Goal: Transaction & Acquisition: Purchase product/service

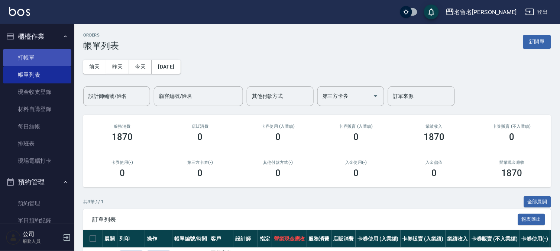
click at [48, 63] on link "打帳單" at bounding box center [37, 57] width 68 height 17
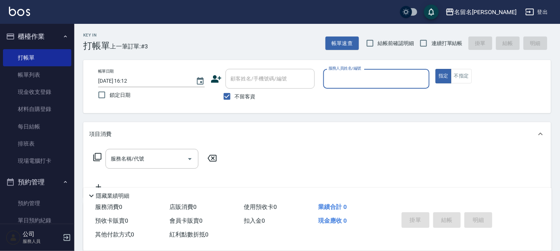
drag, startPoint x: 419, startPoint y: 75, endPoint x: 412, endPoint y: 75, distance: 7.4
click at [417, 75] on input "服務人員姓名/編號" at bounding box center [377, 78] width 100 height 13
type input "501"
click at [436, 69] on button "指定" at bounding box center [444, 76] width 16 height 15
type button "true"
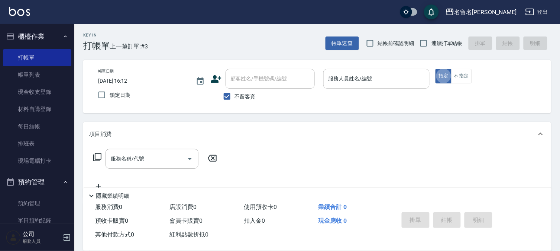
click at [378, 77] on input "服務人員姓名/編號" at bounding box center [377, 78] width 100 height 13
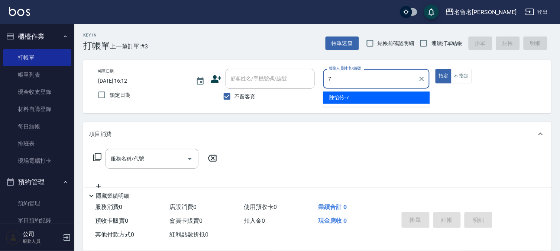
type input "陳怡伶-7"
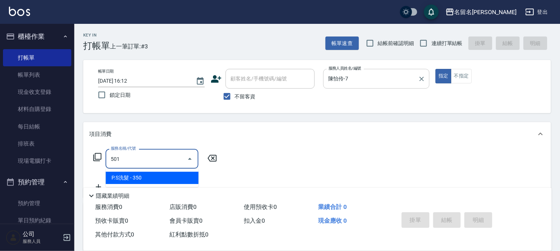
type input "P.S洗髮(501)"
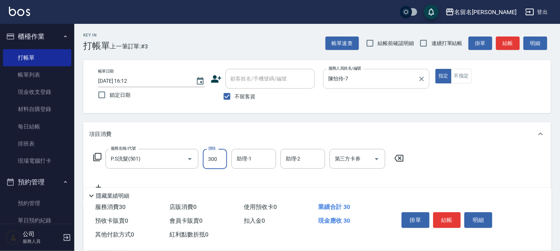
type input "300"
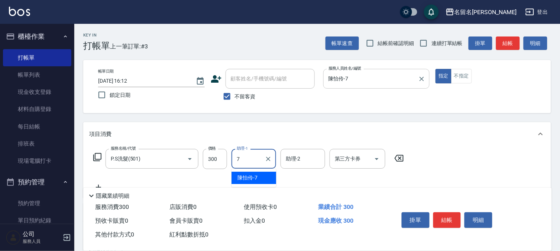
type input "陳怡伶-7"
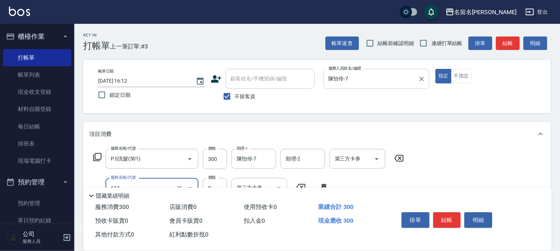
type input "新雪海微酸卡卷免費(610)"
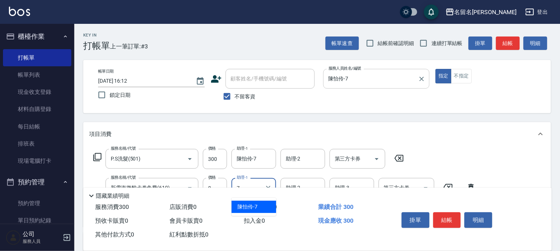
type input "陳怡伶-7"
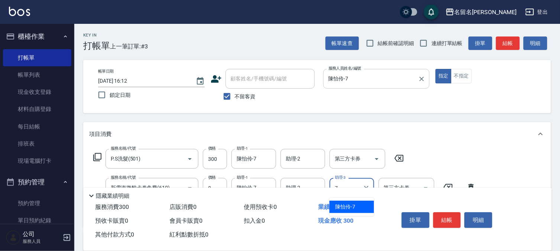
type input "陳怡伶-7"
click at [459, 218] on button "結帳" at bounding box center [448, 220] width 28 height 16
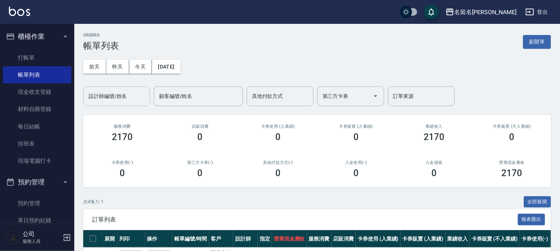
click at [118, 96] on input "設計師編號/姓名" at bounding box center [117, 96] width 60 height 13
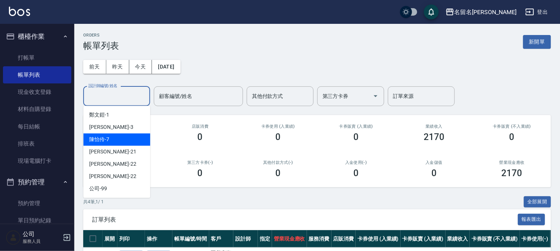
click at [128, 137] on div "[PERSON_NAME]-7" at bounding box center [116, 139] width 67 height 12
type input "陳怡伶-7"
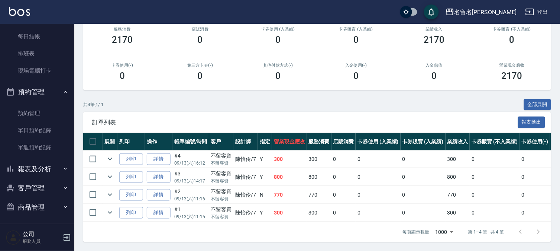
scroll to position [91, 0]
click at [45, 166] on button "報表及分析" at bounding box center [37, 167] width 68 height 19
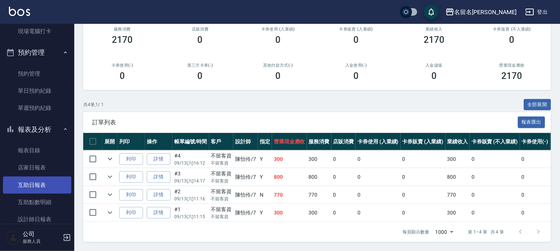
scroll to position [201, 0]
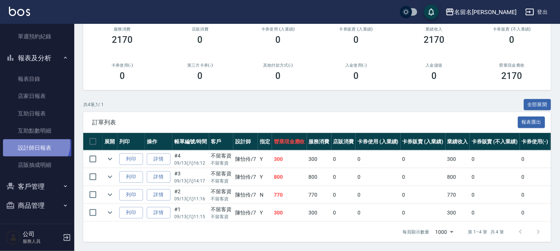
click at [35, 144] on link "設計師日報表" at bounding box center [37, 147] width 68 height 17
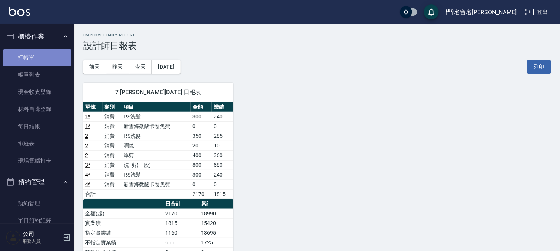
click at [42, 58] on link "打帳單" at bounding box center [37, 57] width 68 height 17
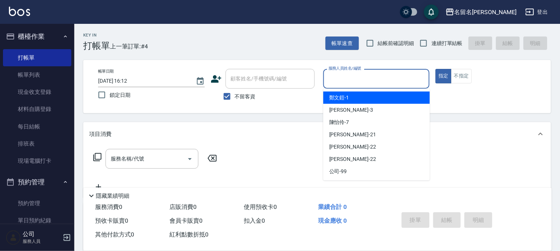
drag, startPoint x: 350, startPoint y: 79, endPoint x: 343, endPoint y: 87, distance: 10.3
click at [350, 80] on input "服務人員姓名/編號" at bounding box center [377, 78] width 100 height 13
click at [342, 94] on span "[PERSON_NAME]-1" at bounding box center [339, 98] width 20 height 8
type input "[PERSON_NAME]-1"
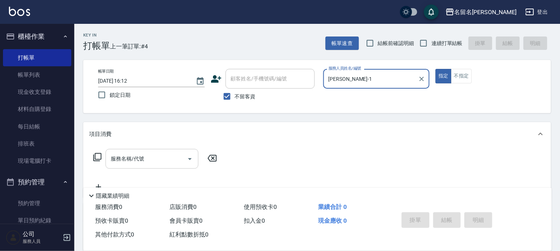
click at [107, 160] on div "服務名稱/代號" at bounding box center [152, 159] width 93 height 20
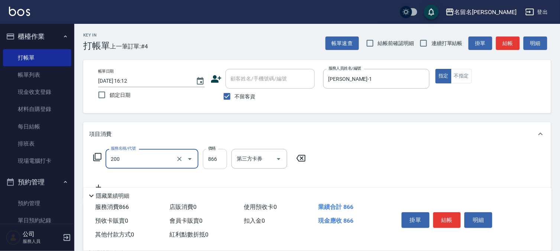
type input "燙髮(設自)(200)"
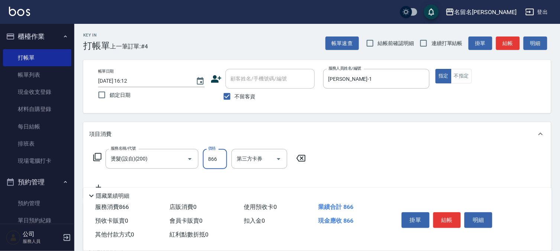
click at [215, 162] on input "866" at bounding box center [215, 159] width 24 height 20
type input "2000"
click at [452, 214] on button "結帳" at bounding box center [448, 220] width 28 height 16
